Goal: Task Accomplishment & Management: Manage account settings

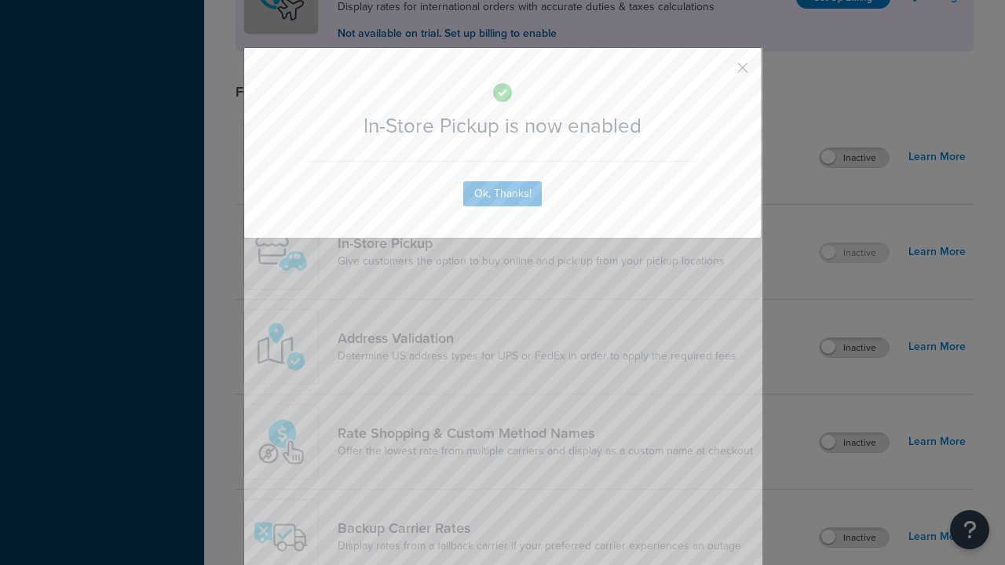
click at [719, 71] on button "button" at bounding box center [720, 73] width 4 height 4
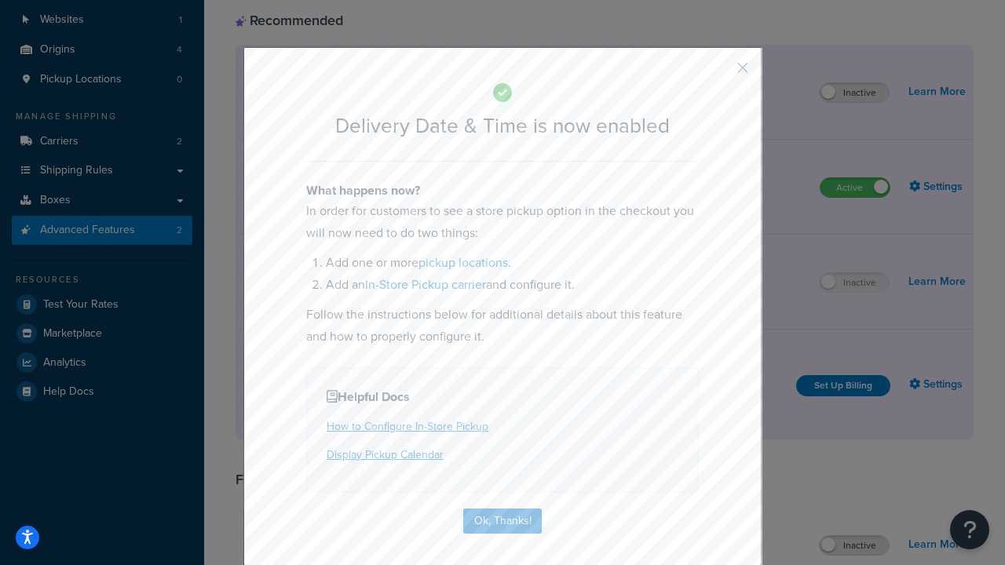
click at [719, 71] on button "button" at bounding box center [720, 73] width 4 height 4
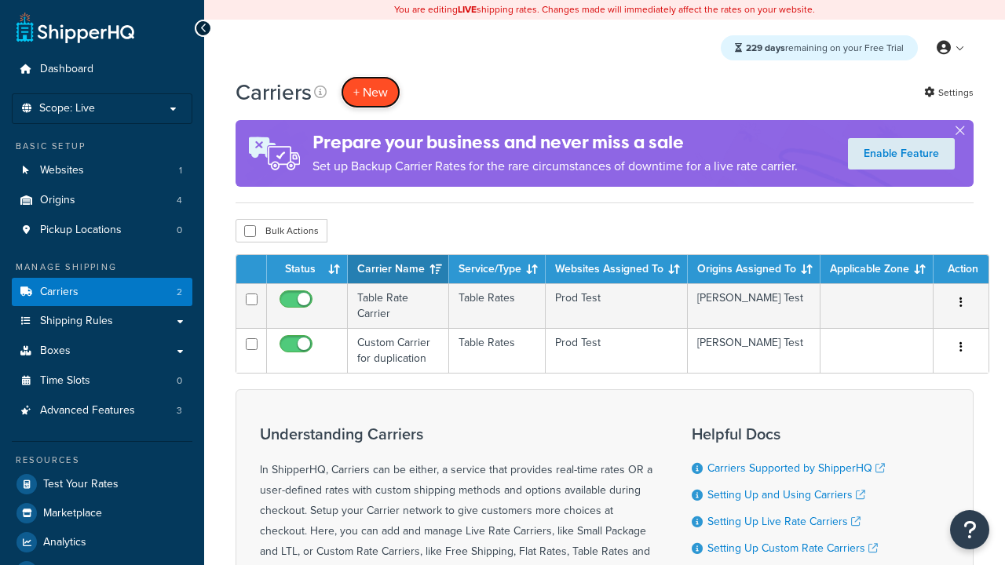
click at [371, 92] on button "+ New" at bounding box center [371, 92] width 60 height 32
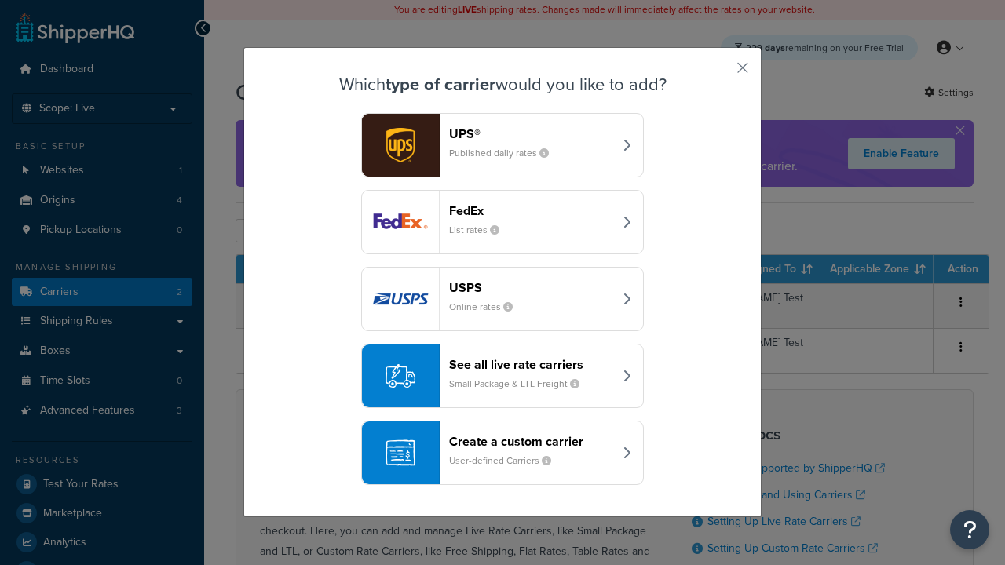
click at [503, 453] on div "Create a custom carrier User-defined Carriers" at bounding box center [531, 453] width 164 height 38
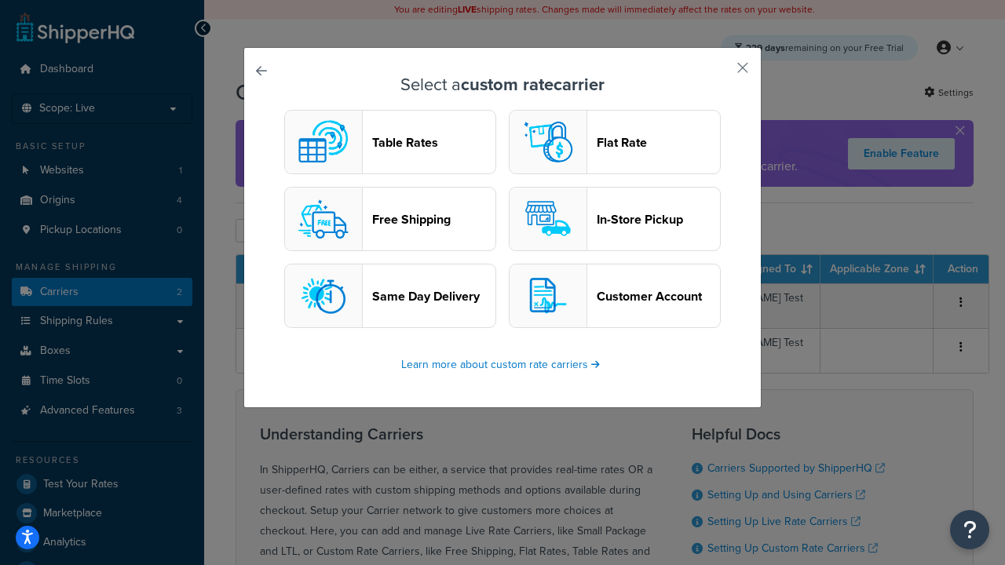
click at [615, 219] on header "In-Store Pickup" at bounding box center [658, 219] width 123 height 15
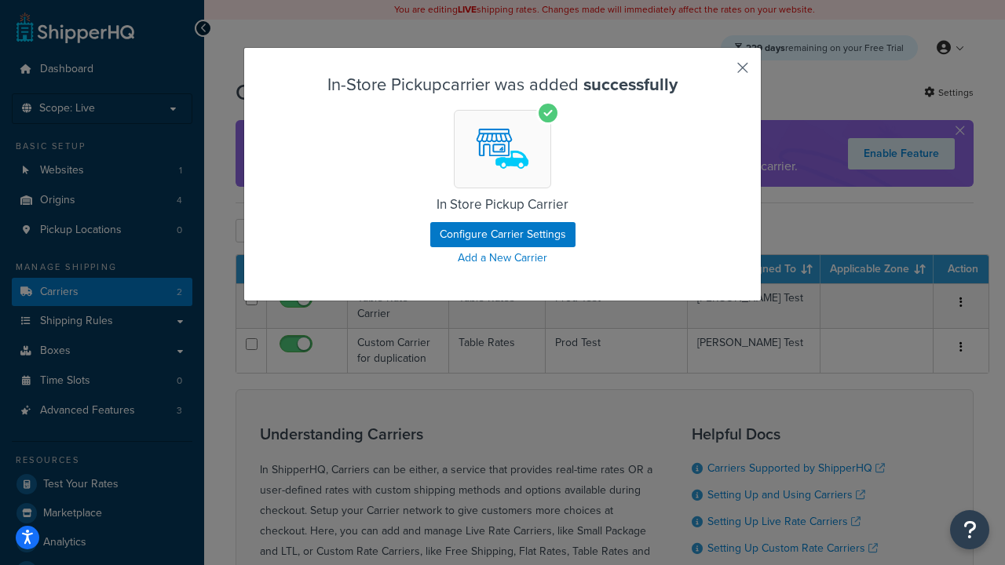
click at [719, 73] on button "button" at bounding box center [720, 73] width 4 height 4
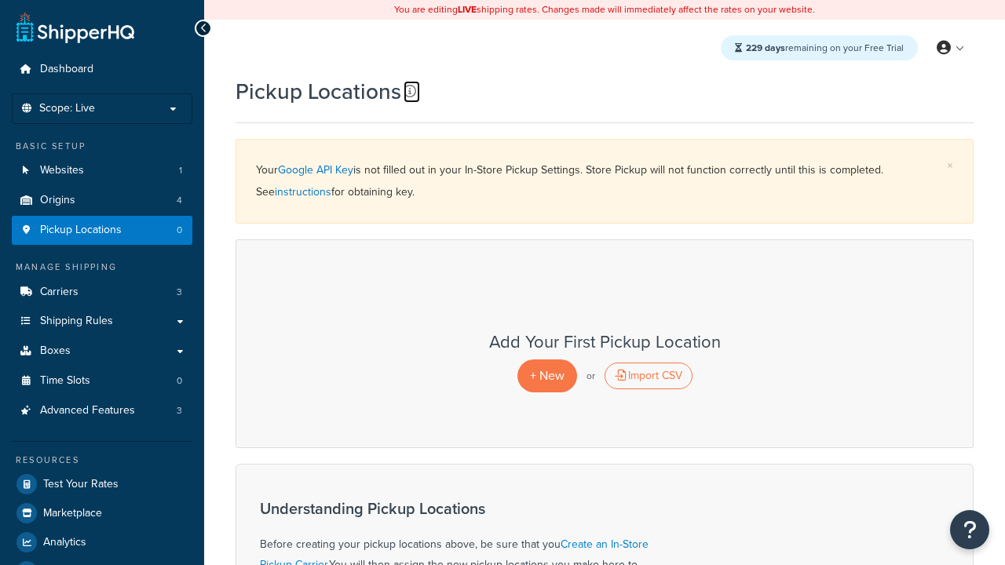
click at [410, 91] on icon at bounding box center [410, 91] width 13 height 13
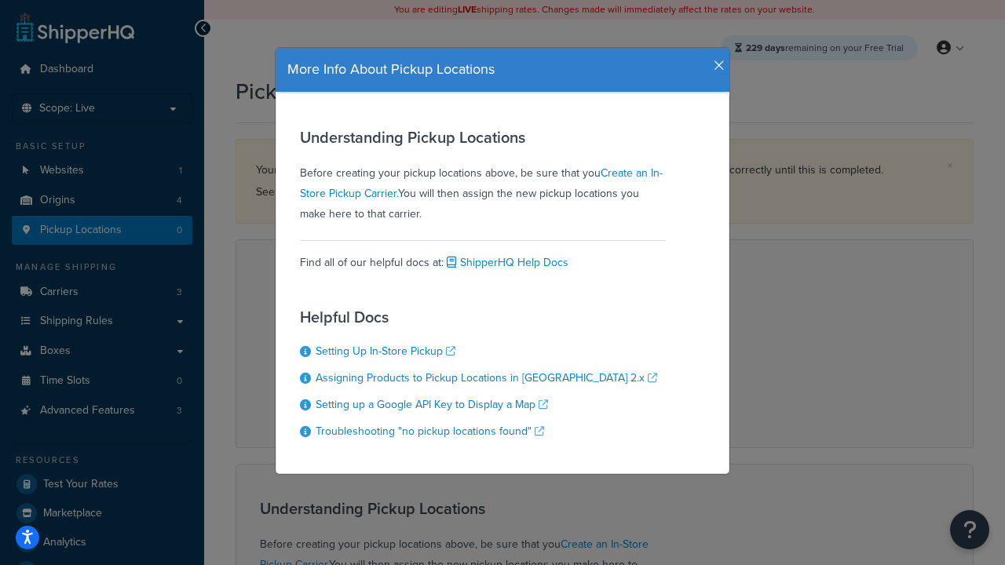
click at [715, 60] on icon "button" at bounding box center [719, 66] width 11 height 14
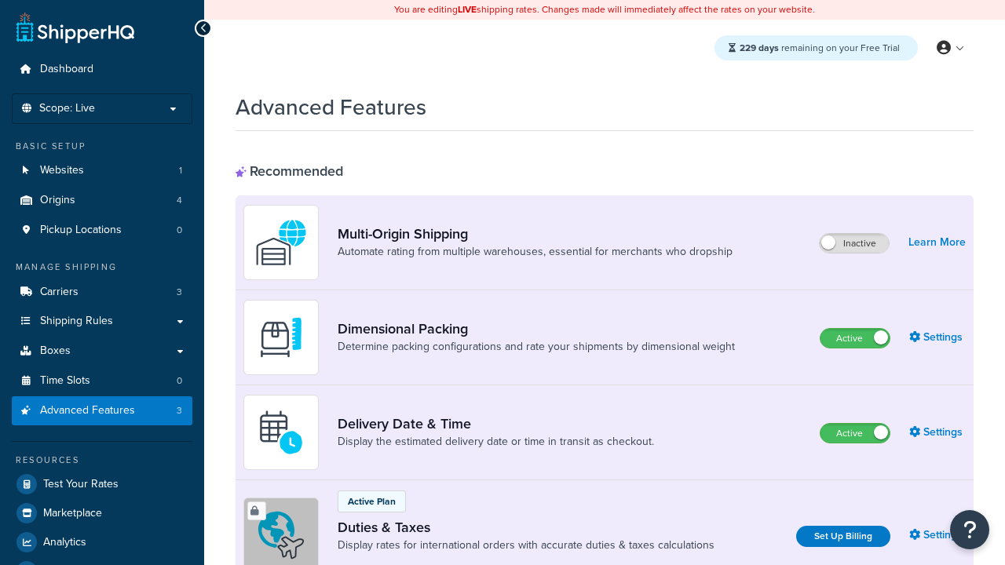
scroll to position [509, 0]
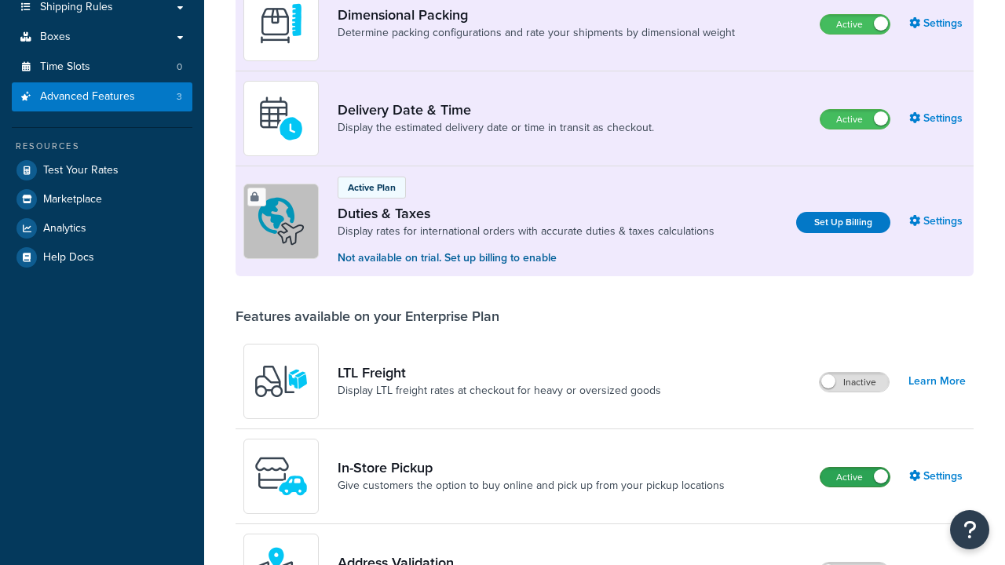
click at [855, 468] on label "Active" at bounding box center [855, 477] width 69 height 19
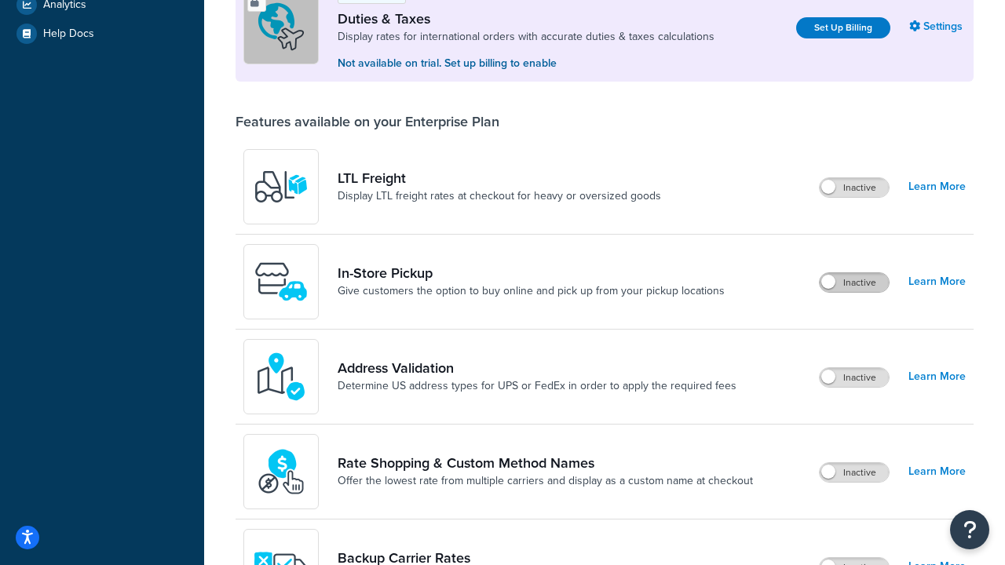
scroll to position [151, 0]
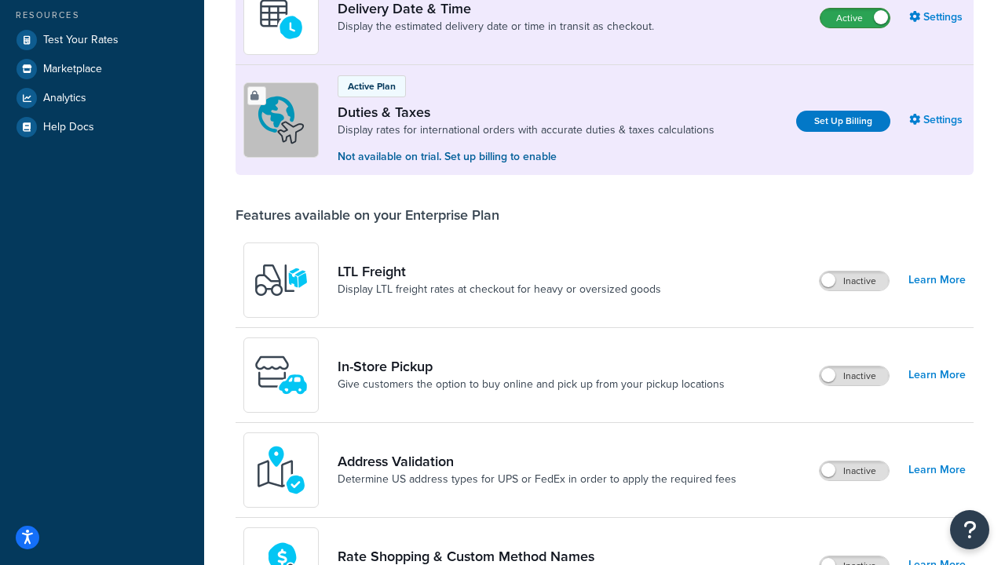
click at [855, 27] on label "Active" at bounding box center [855, 18] width 69 height 19
